Goal: Find specific page/section: Find specific page/section

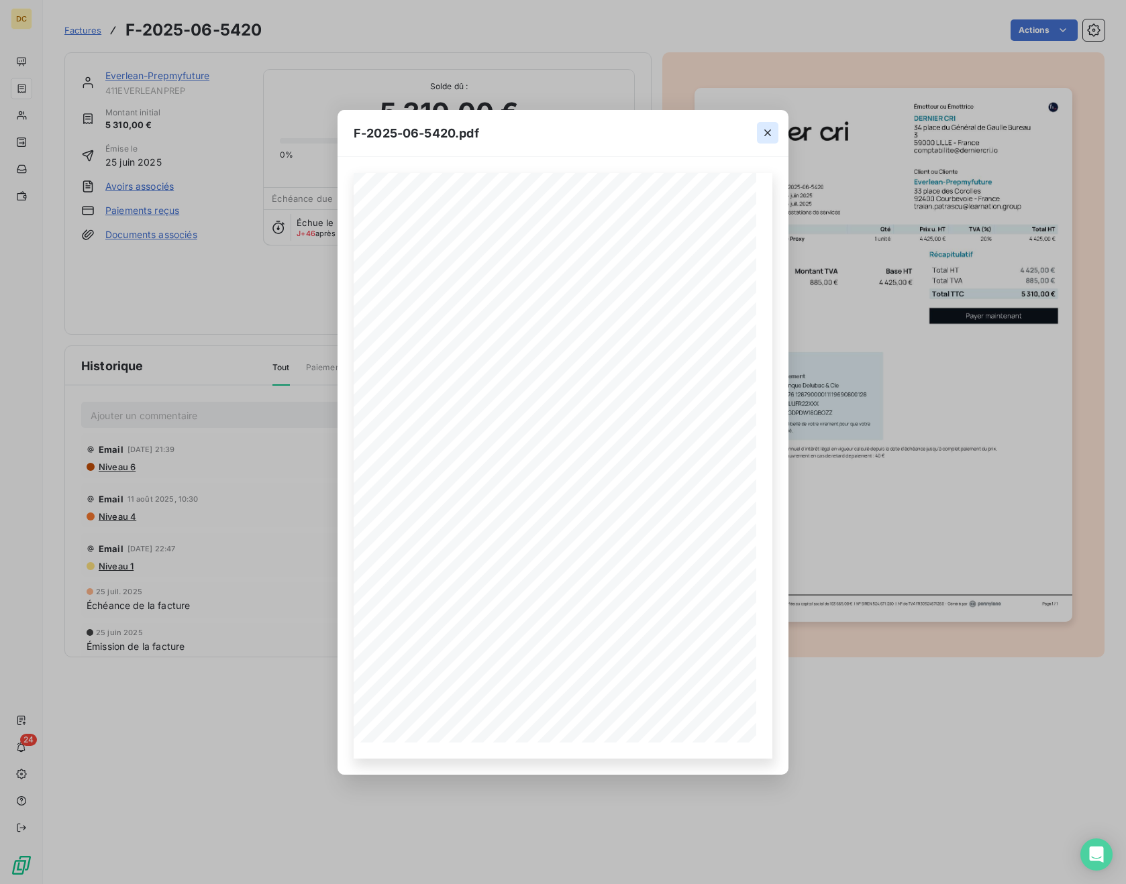
click at [768, 135] on icon "button" at bounding box center [767, 132] width 13 height 13
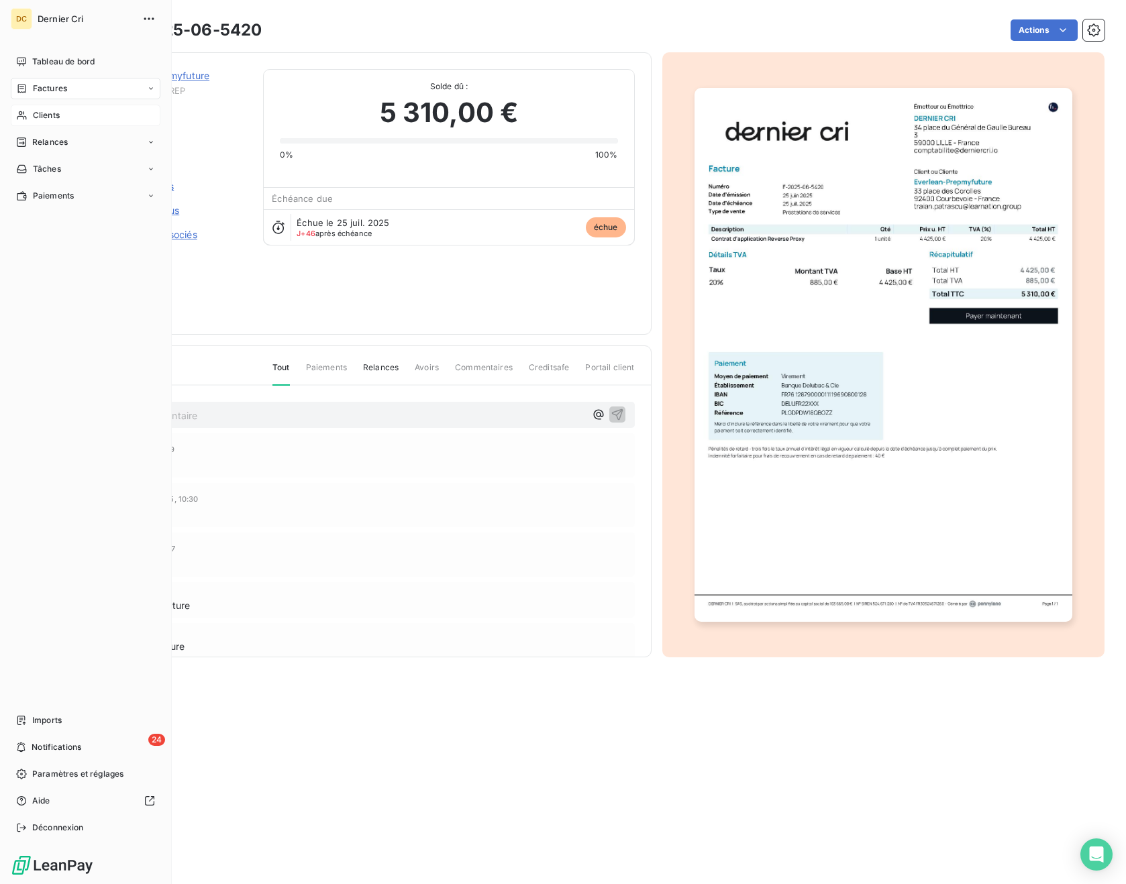
click at [33, 111] on span "Clients" at bounding box center [46, 115] width 27 height 12
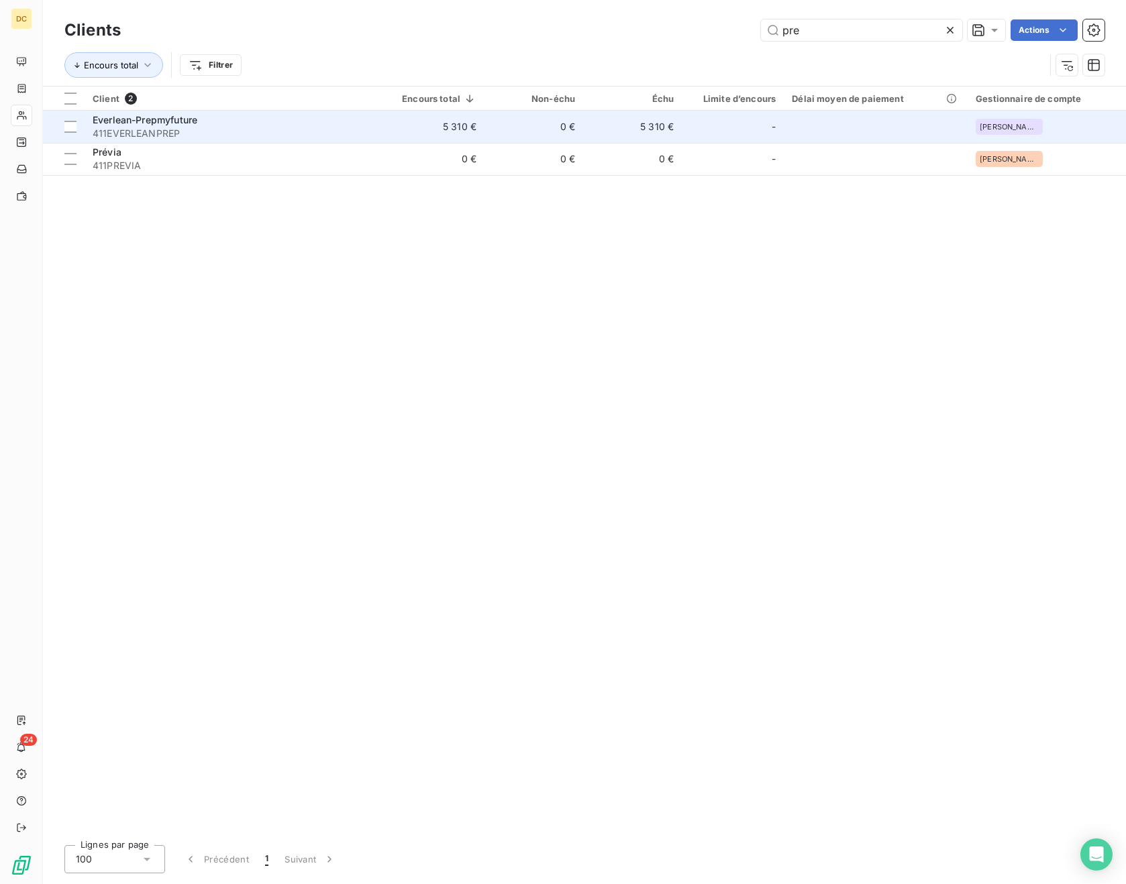
click at [178, 121] on span "Everlean-Prepmyfuture" at bounding box center [145, 119] width 105 height 11
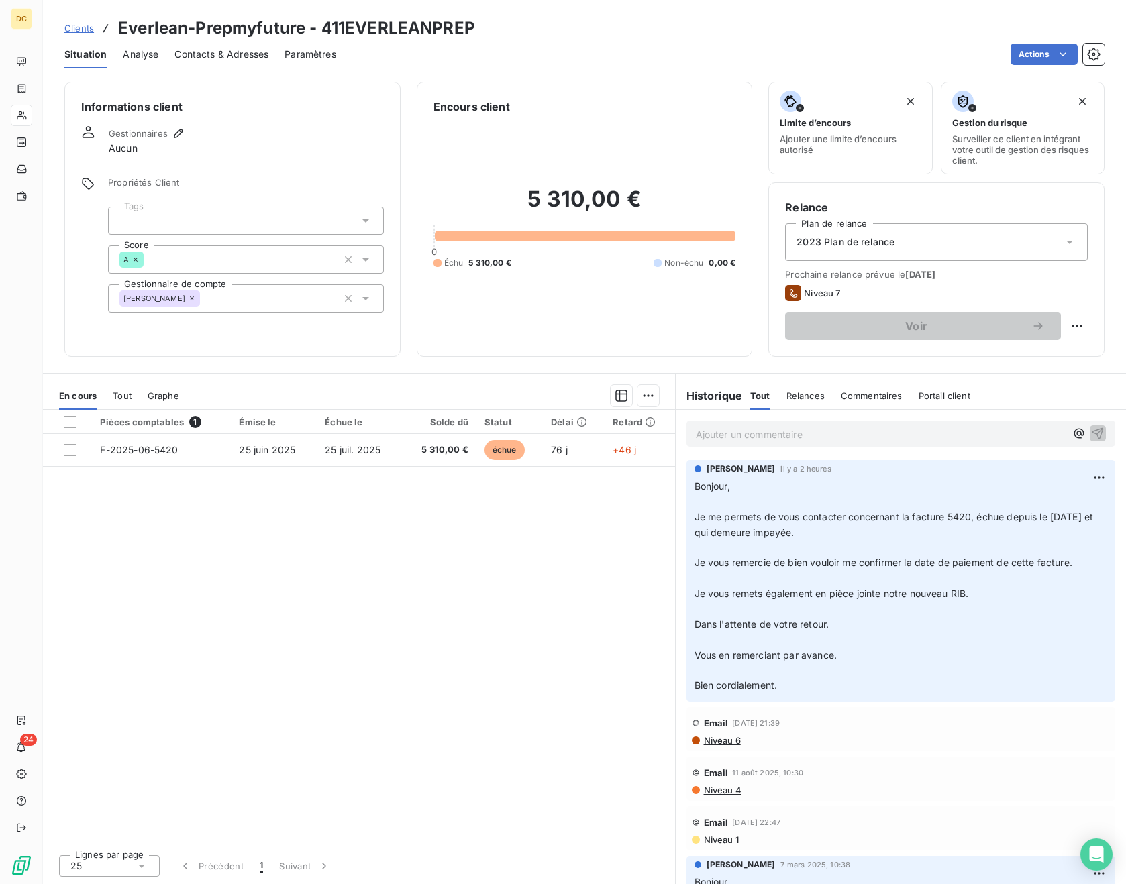
click at [191, 57] on span "Contacts & Adresses" at bounding box center [221, 54] width 94 height 13
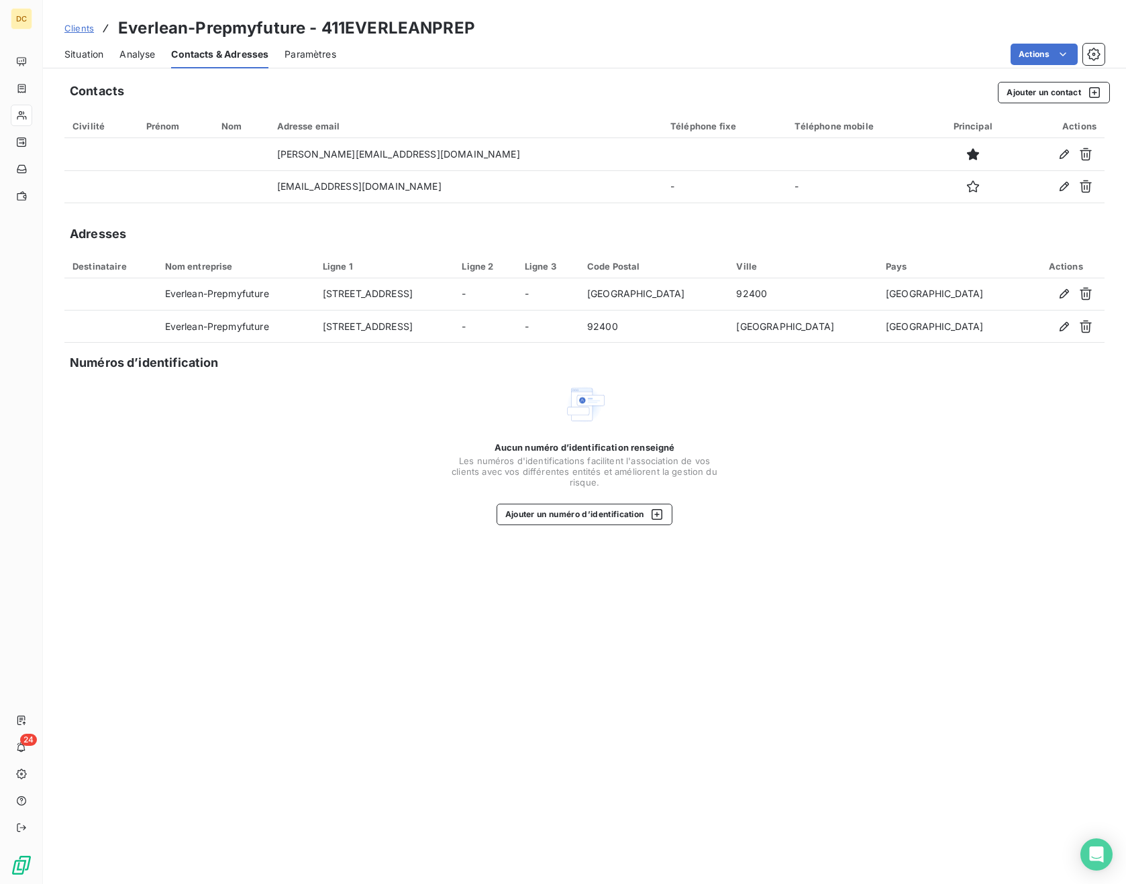
click at [78, 66] on div "Situation" at bounding box center [83, 54] width 39 height 28
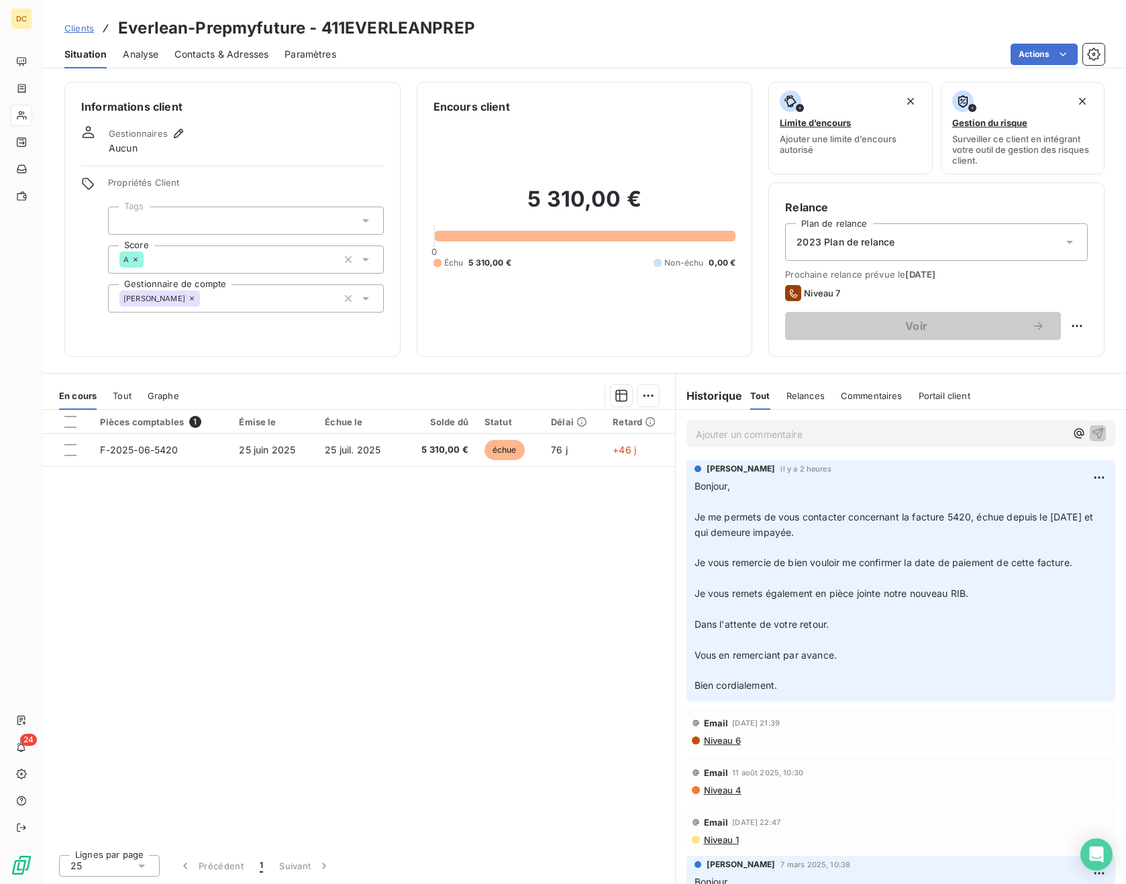
click at [944, 430] on p "Ajouter un commentaire ﻿" at bounding box center [881, 434] width 370 height 17
